Goal: Information Seeking & Learning: Check status

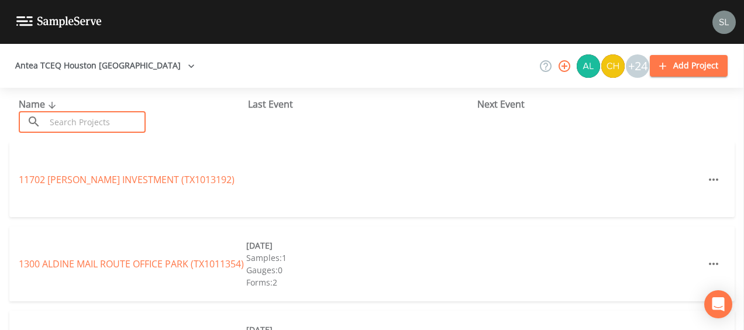
click at [95, 124] on input "text" at bounding box center [96, 122] width 100 height 22
click at [70, 117] on input "text" at bounding box center [96, 122] width 100 height 22
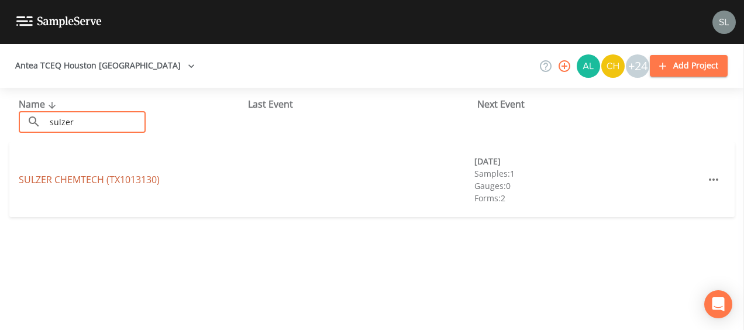
type input "sulzer"
click at [38, 178] on link "SULZER CHEMTECH (TX1013130)" at bounding box center [89, 179] width 141 height 13
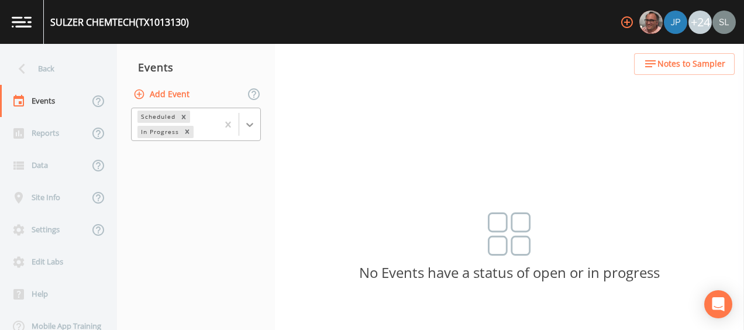
click at [247, 125] on icon at bounding box center [250, 125] width 12 height 12
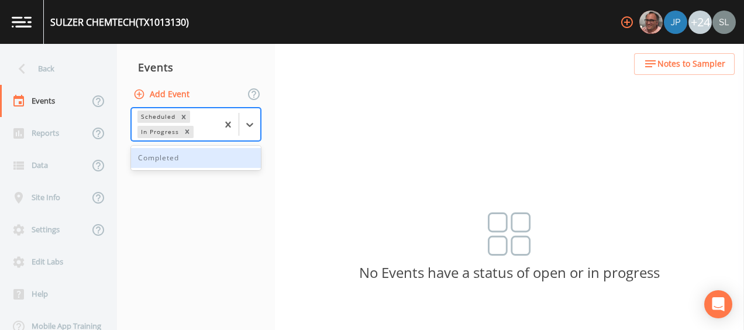
click at [194, 156] on div "Completed" at bounding box center [196, 158] width 130 height 20
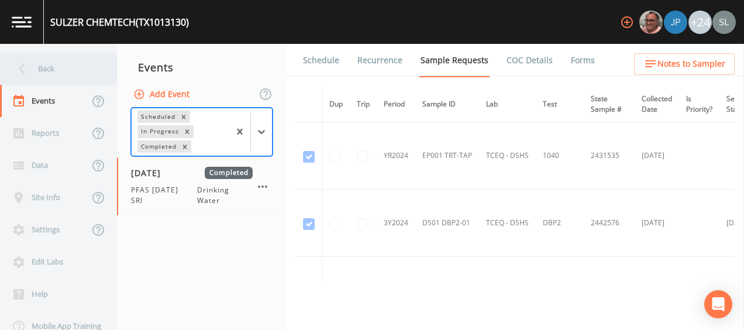
click at [58, 73] on div "Back" at bounding box center [52, 69] width 105 height 32
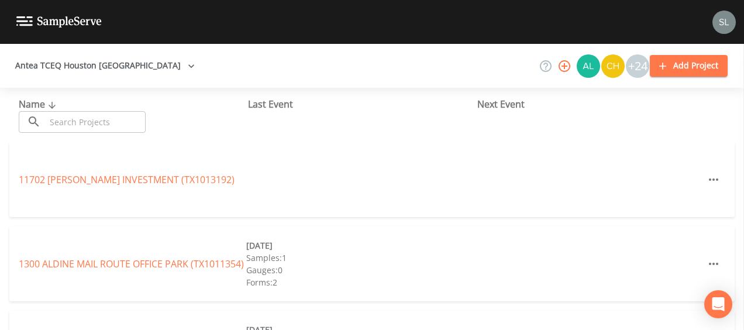
click at [94, 120] on input "text" at bounding box center [96, 122] width 100 height 22
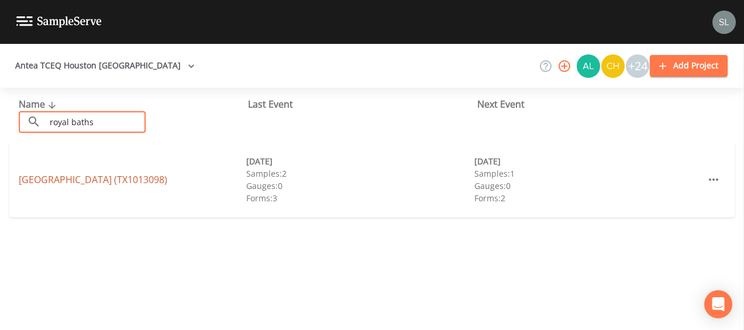
type input "royal baths"
click at [44, 173] on link "[GEOGRAPHIC_DATA] (TX1013098)" at bounding box center [93, 179] width 149 height 13
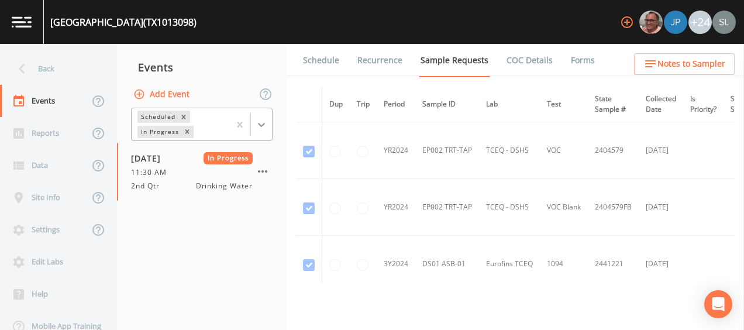
click at [261, 124] on icon at bounding box center [261, 125] width 7 height 4
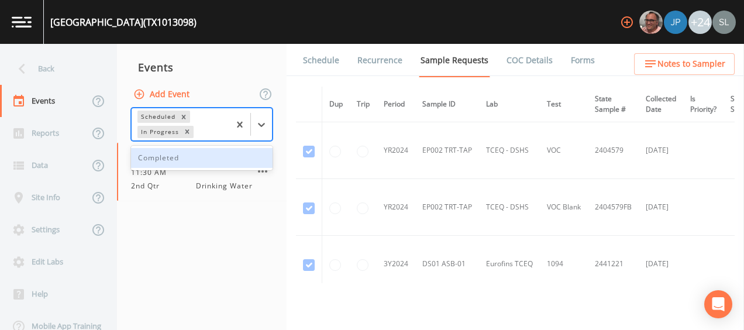
click at [186, 157] on div "Completed" at bounding box center [202, 158] width 142 height 20
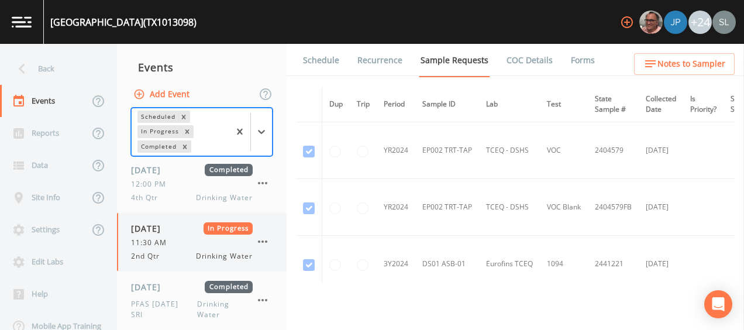
scroll to position [13, 0]
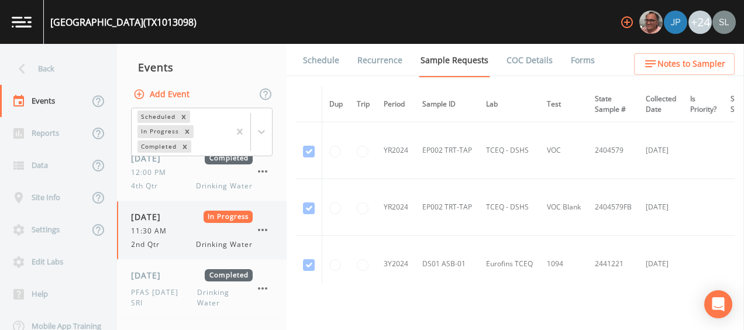
drag, startPoint x: 165, startPoint y: 229, endPoint x: 137, endPoint y: 219, distance: 30.3
click at [137, 219] on span "[DATE]" at bounding box center [150, 217] width 38 height 12
click at [325, 51] on link "Schedule" at bounding box center [321, 60] width 40 height 33
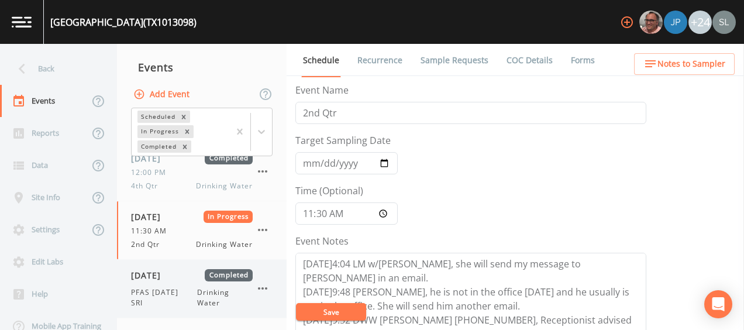
click at [159, 281] on div "[DATE] Completed PFAS [DATE] SRI Drinking Water" at bounding box center [192, 288] width 122 height 39
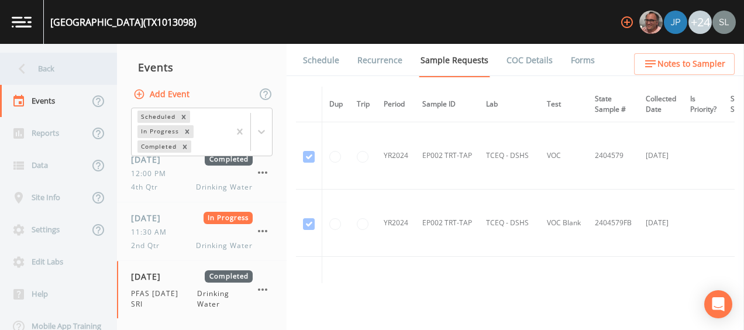
click at [98, 70] on div "Back" at bounding box center [52, 69] width 105 height 32
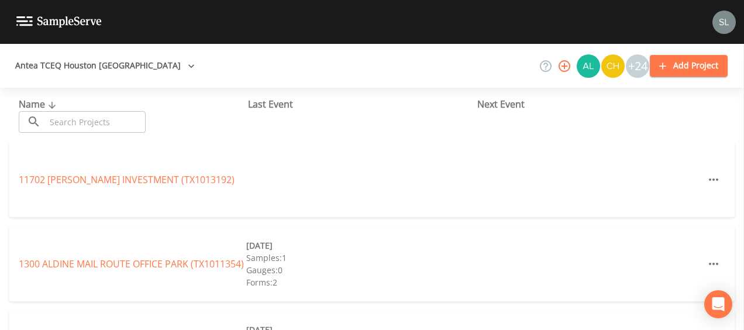
click at [91, 123] on input "text" at bounding box center [96, 122] width 100 height 22
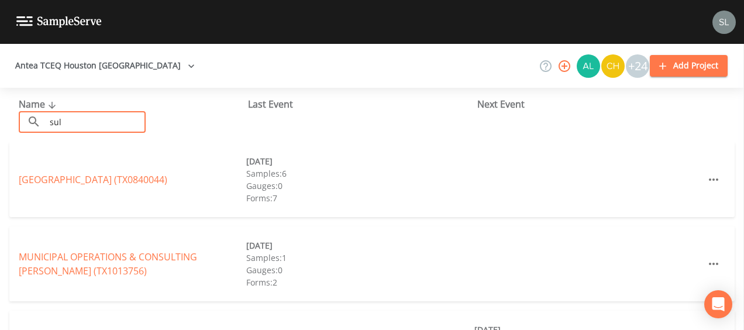
type input "sul"
